Goal: Transaction & Acquisition: Download file/media

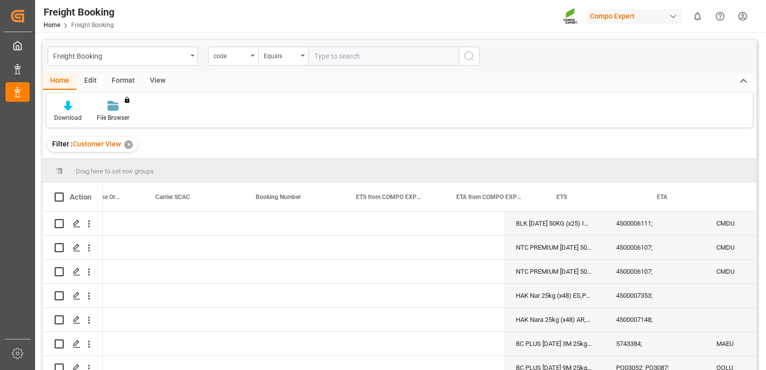
scroll to position [0, 561]
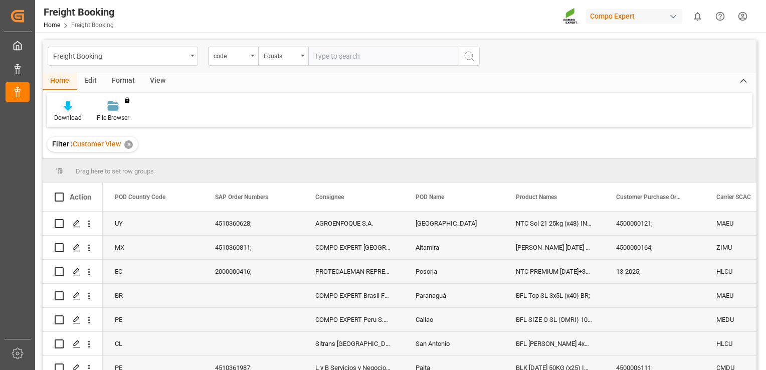
click at [73, 109] on div at bounding box center [68, 105] width 28 height 11
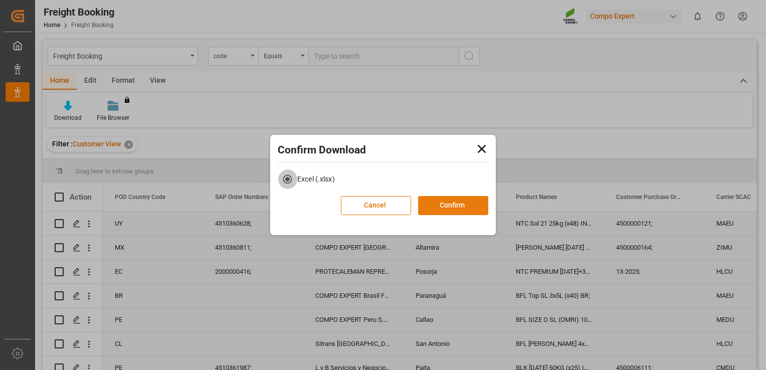
click at [463, 207] on button "Confirm" at bounding box center [453, 205] width 70 height 19
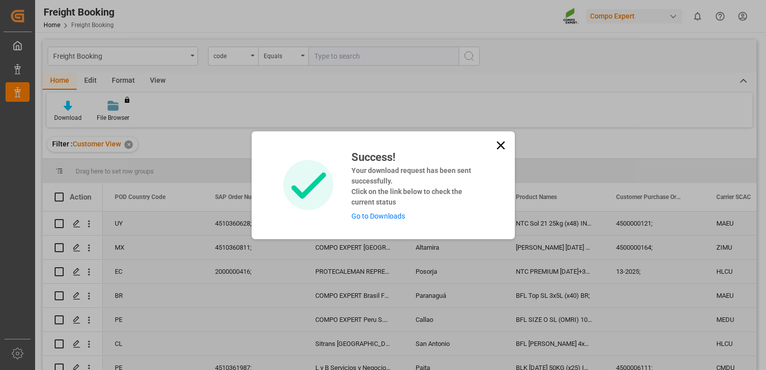
click at [501, 142] on icon at bounding box center [501, 145] width 14 height 14
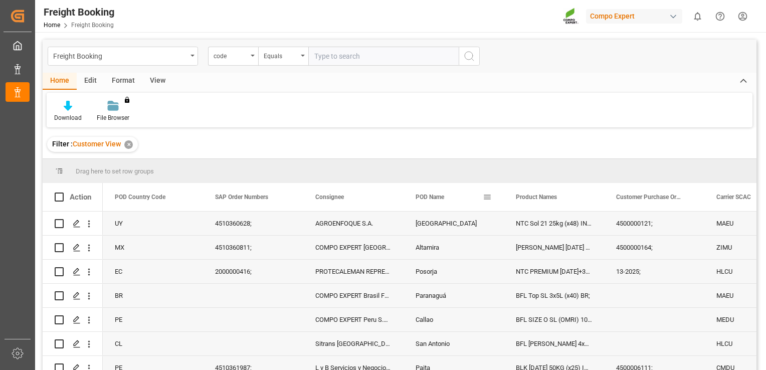
click at [432, 193] on div "POD Name" at bounding box center [449, 197] width 67 height 28
click at [188, 197] on span at bounding box center [186, 197] width 9 height 9
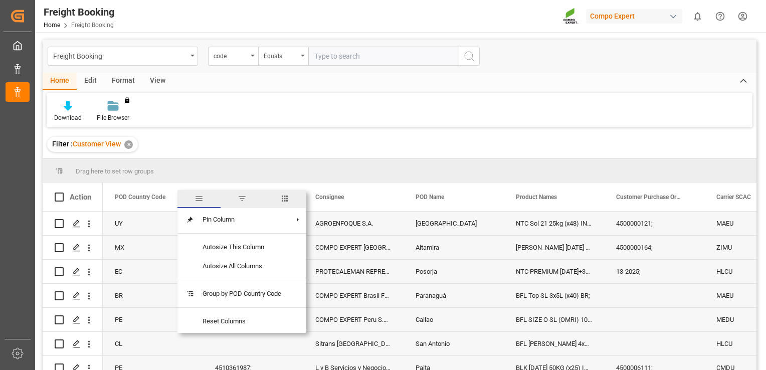
click at [247, 196] on span "filter" at bounding box center [242, 198] width 9 height 9
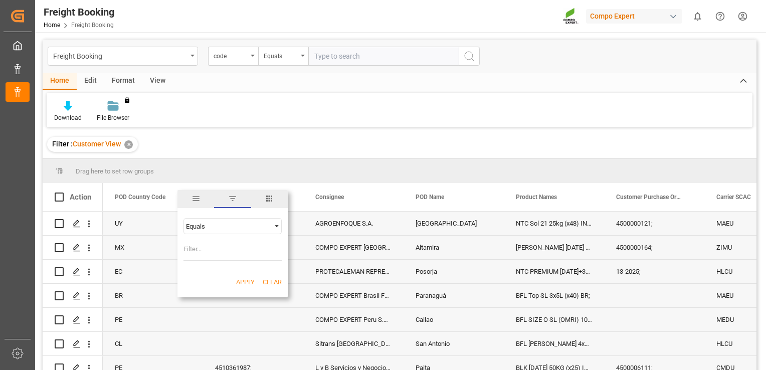
click at [267, 226] on div "Equals" at bounding box center [228, 227] width 84 height 8
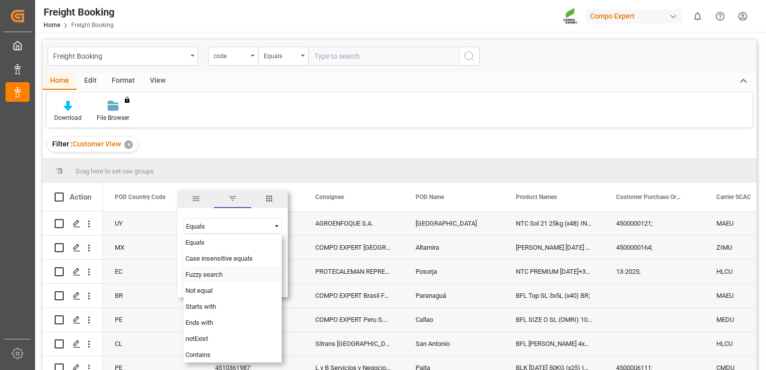
click at [255, 272] on div "Fuzzy search" at bounding box center [233, 274] width 98 height 16
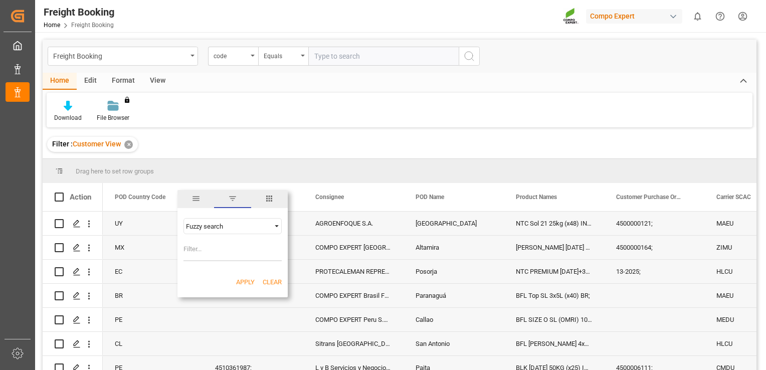
click at [230, 252] on input "Filter Value" at bounding box center [233, 251] width 98 height 20
type input "CL"
click at [241, 279] on button "Apply" at bounding box center [245, 282] width 19 height 10
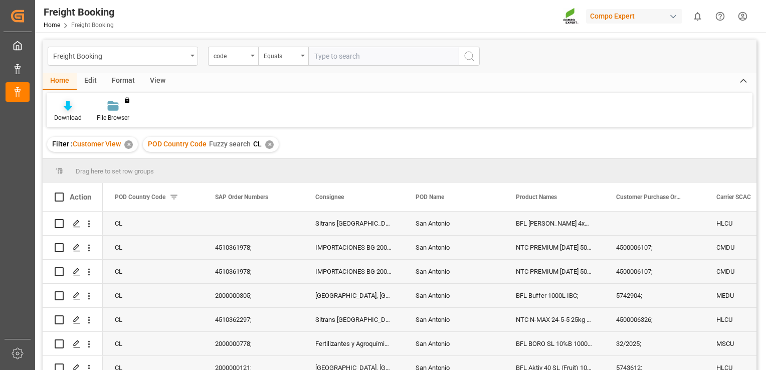
click at [69, 111] on div "Download" at bounding box center [68, 111] width 43 height 22
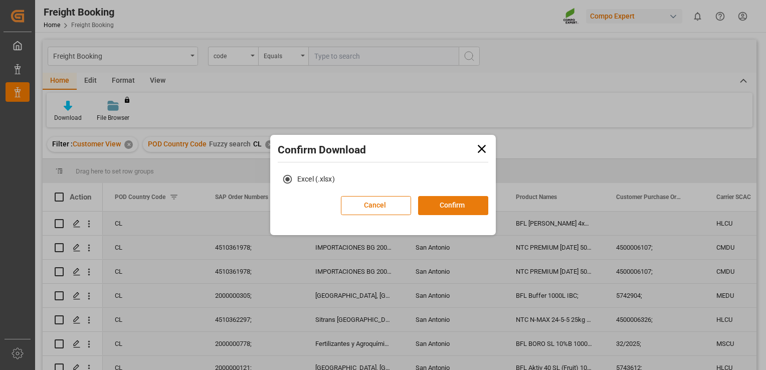
click at [455, 204] on button "Confirm" at bounding box center [453, 205] width 70 height 19
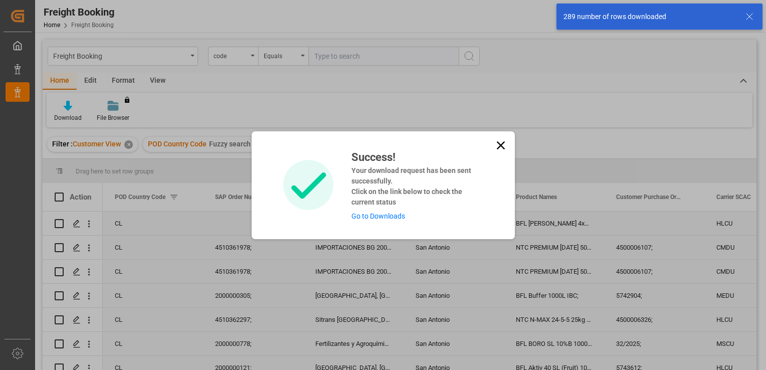
click at [392, 213] on link "Go to Downloads" at bounding box center [379, 216] width 54 height 8
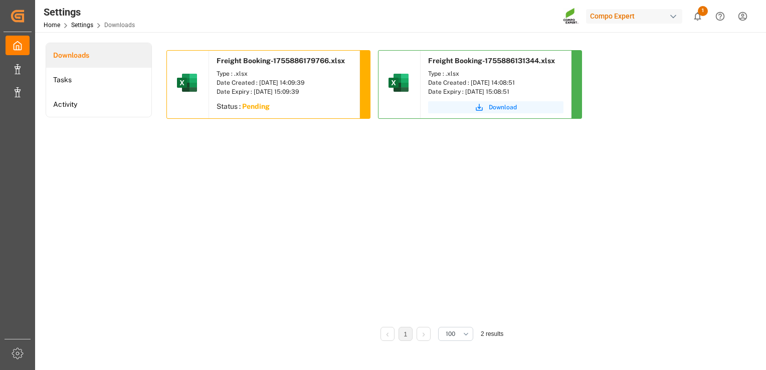
drag, startPoint x: 505, startPoint y: 76, endPoint x: 450, endPoint y: 163, distance: 102.1
click at [450, 163] on div "Freight Booking-1755886179766.xlsx Type : .xlsx Date Created : 22.08.2025 14:09…" at bounding box center [443, 185] width 552 height 270
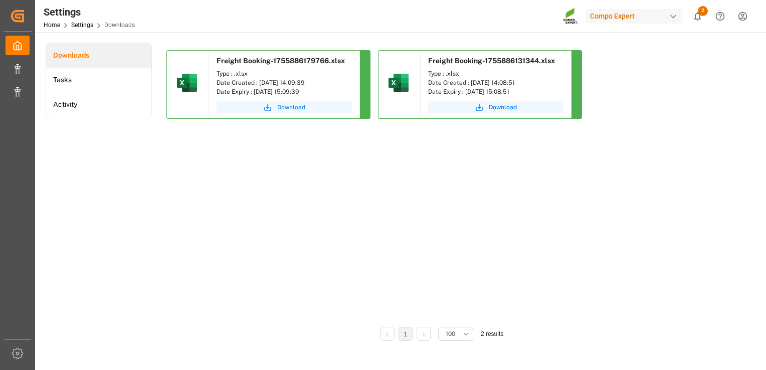
click at [259, 105] on button "Download" at bounding box center [284, 107] width 135 height 12
